Goal: Navigation & Orientation: Find specific page/section

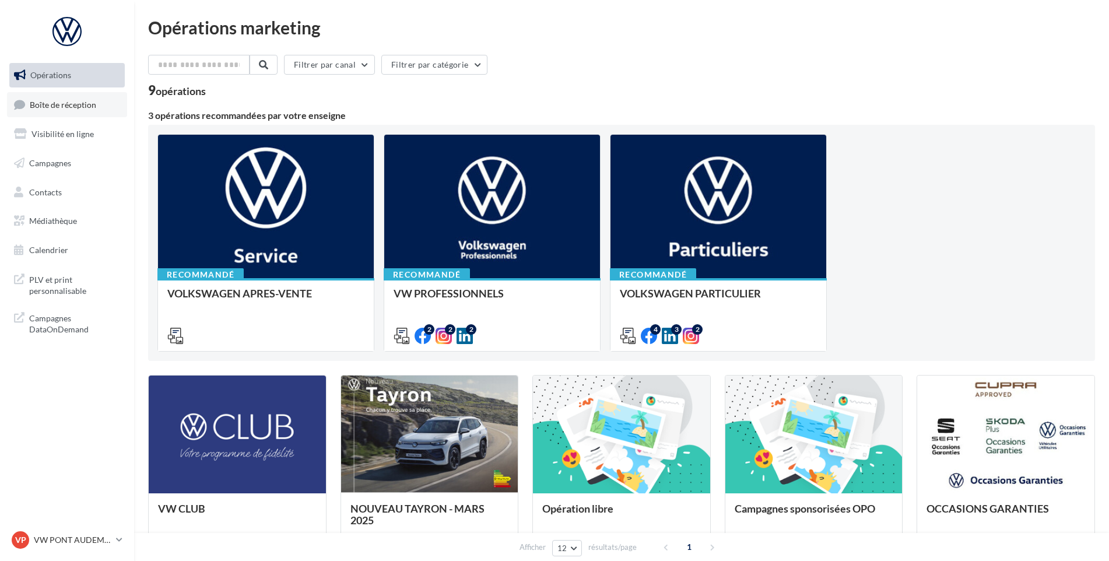
click at [50, 110] on link "Boîte de réception" at bounding box center [67, 104] width 120 height 25
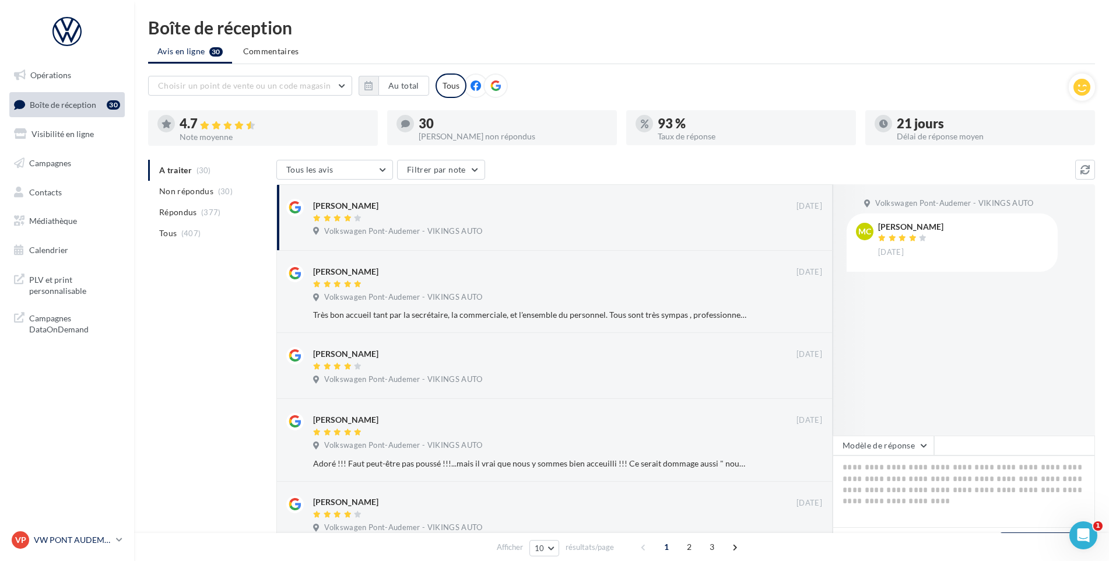
click at [76, 549] on link "VP VW PONT AUDEMER vw-pon-vau" at bounding box center [66, 540] width 115 height 22
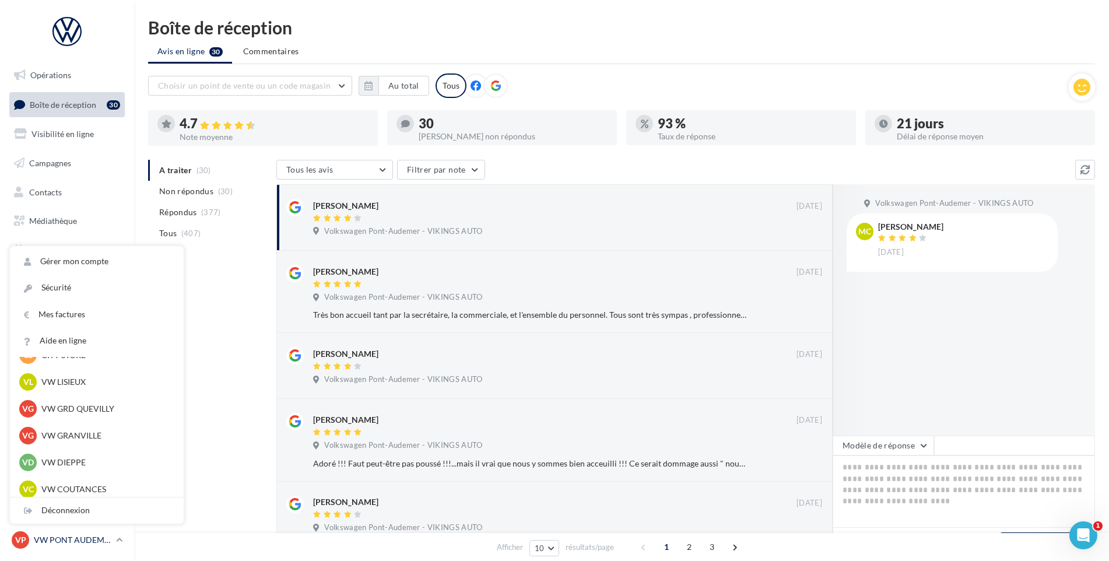
scroll to position [292, 0]
click at [92, 401] on p "VW DIEPPE" at bounding box center [105, 407] width 128 height 12
